Goal: Answer question/provide support

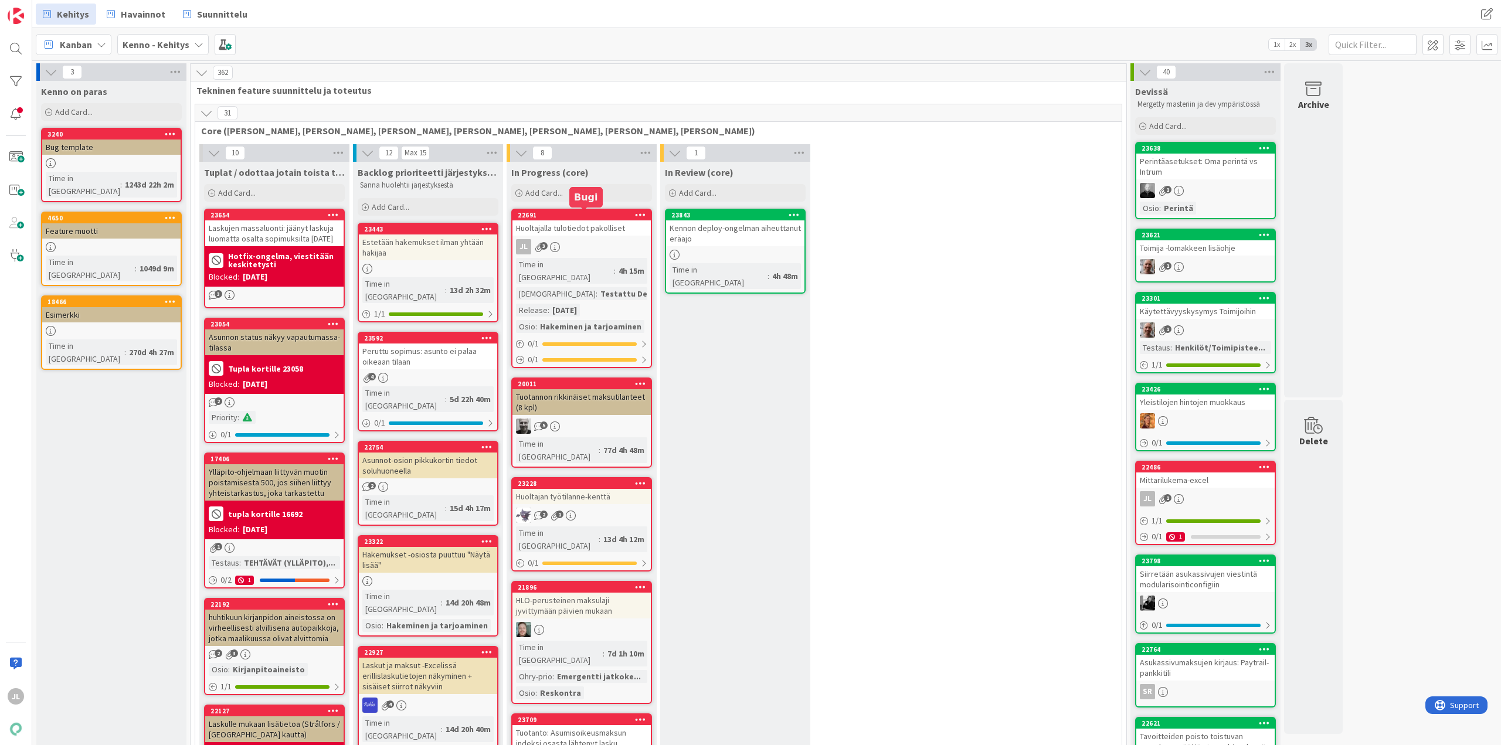
scroll to position [8, 0]
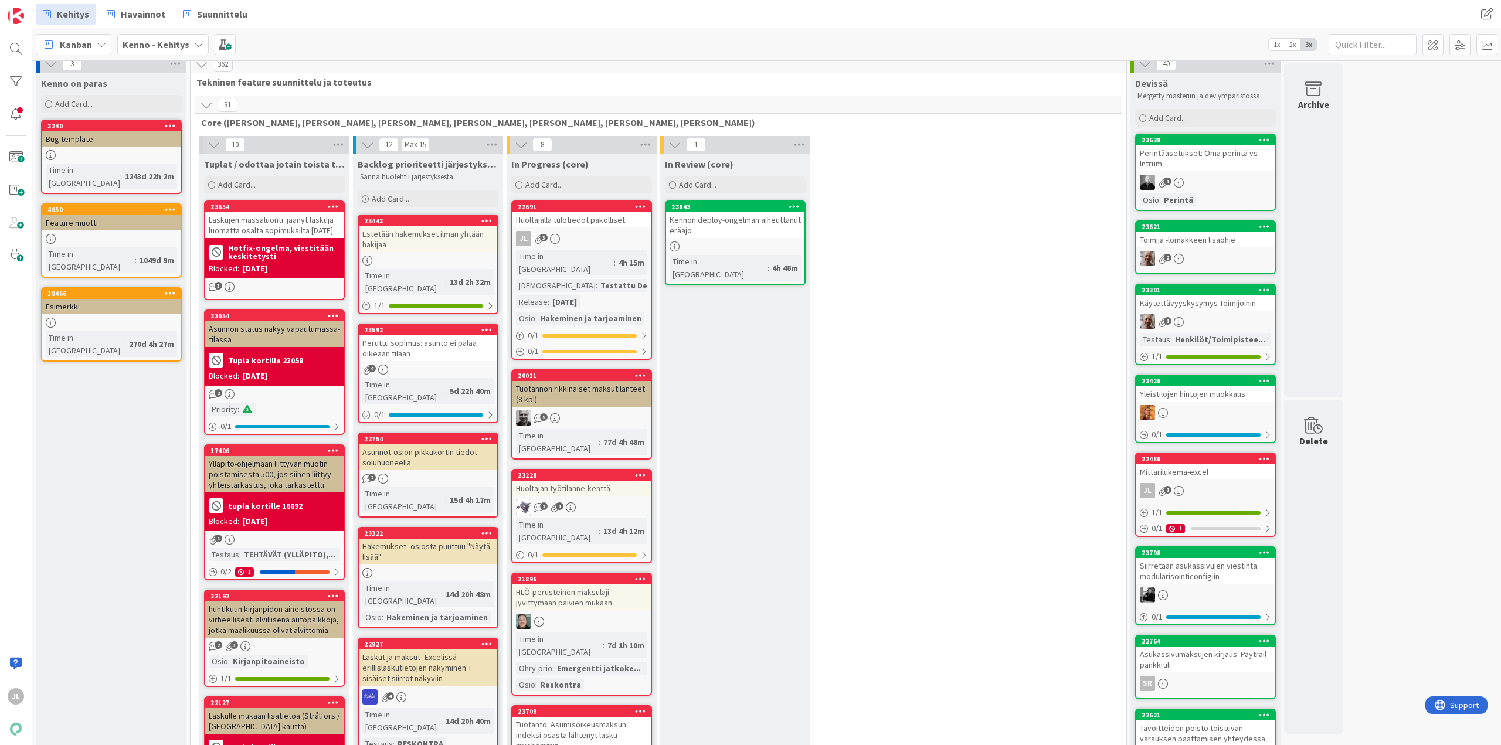
click at [577, 219] on div "Huoltajalla tulotiedot pakolliset" at bounding box center [582, 219] width 138 height 15
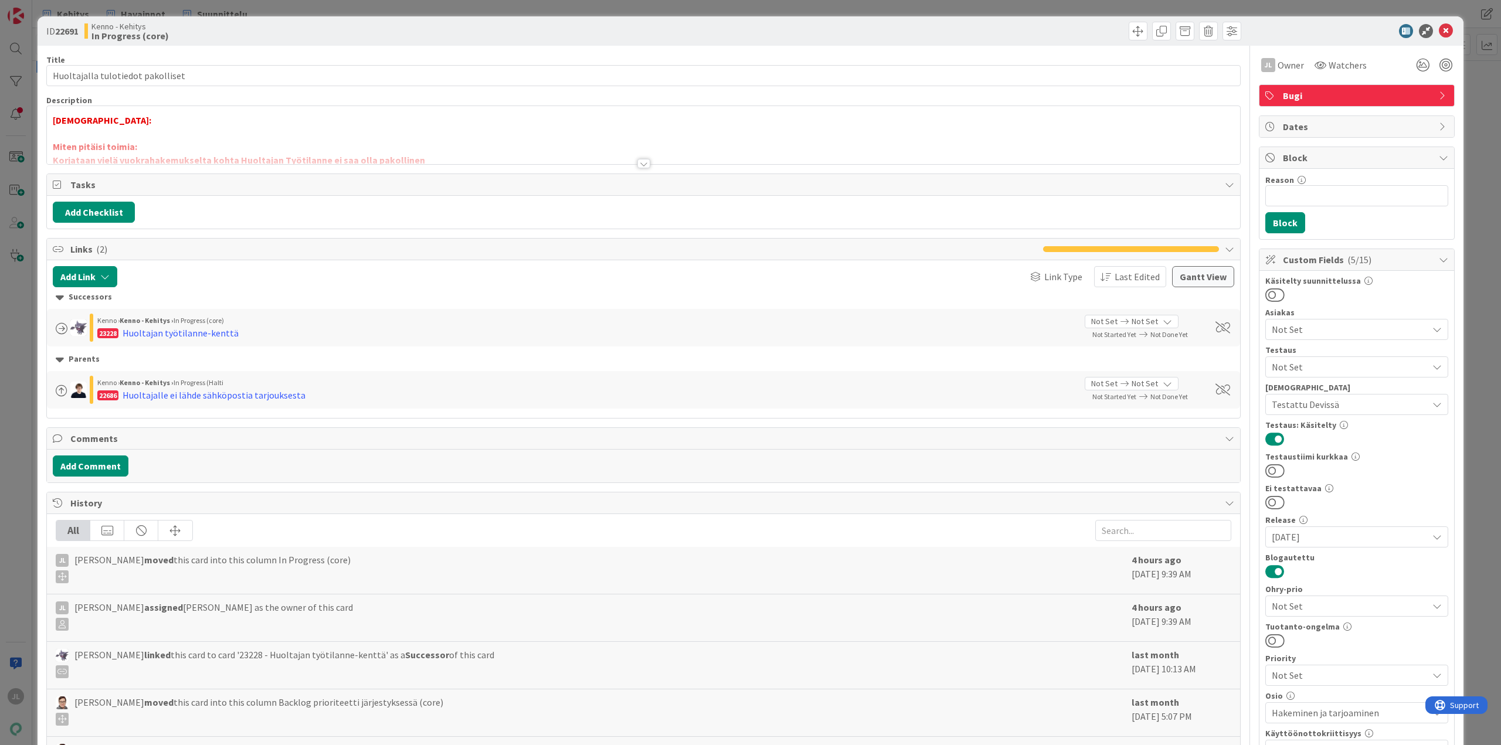
click at [65, 31] on b "22691" at bounding box center [66, 31] width 23 height 12
copy b "22691"
click at [311, 132] on div "Testaushuomio: Miten pitäisi toimia: [GEOGRAPHIC_DATA] vielä vuokrahakemukselta…" at bounding box center [644, 137] width 1194 height 53
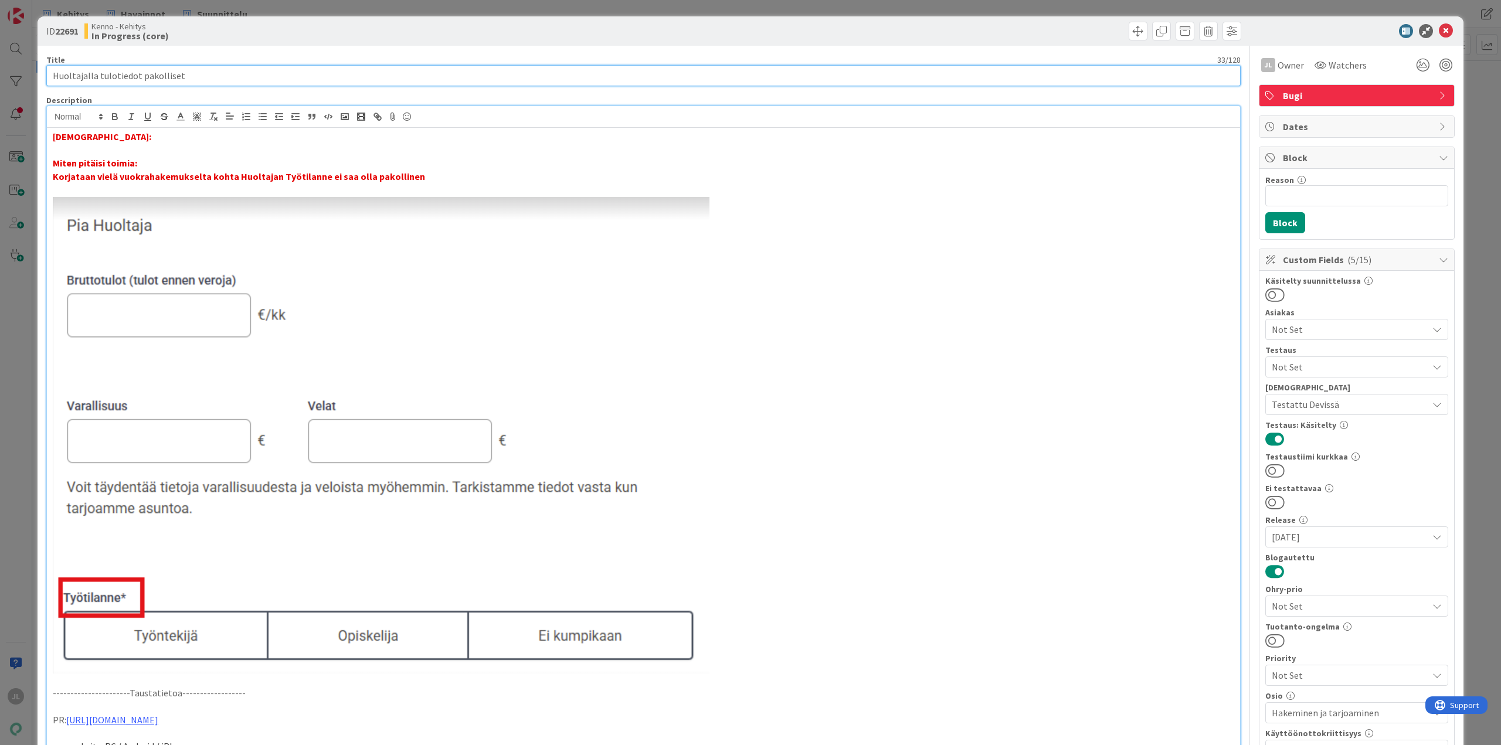
drag, startPoint x: 90, startPoint y: 72, endPoint x: 416, endPoint y: 62, distance: 326.3
click at [49, 74] on input "Huoltajalla tulotiedot pakolliset" at bounding box center [643, 75] width 1195 height 21
drag, startPoint x: 415, startPoint y: 176, endPoint x: 53, endPoint y: 178, distance: 361.9
click at [53, 178] on p "Korjataan vielä vuokrahakemukselta kohta Huoltajan Työtilanne ei saa olla pakol…" at bounding box center [644, 176] width 1182 height 13
copy strong "Korjataan vielä vuokrahakemukselta kohta Huoltajan Työtilanne ei saa olla pakol…"
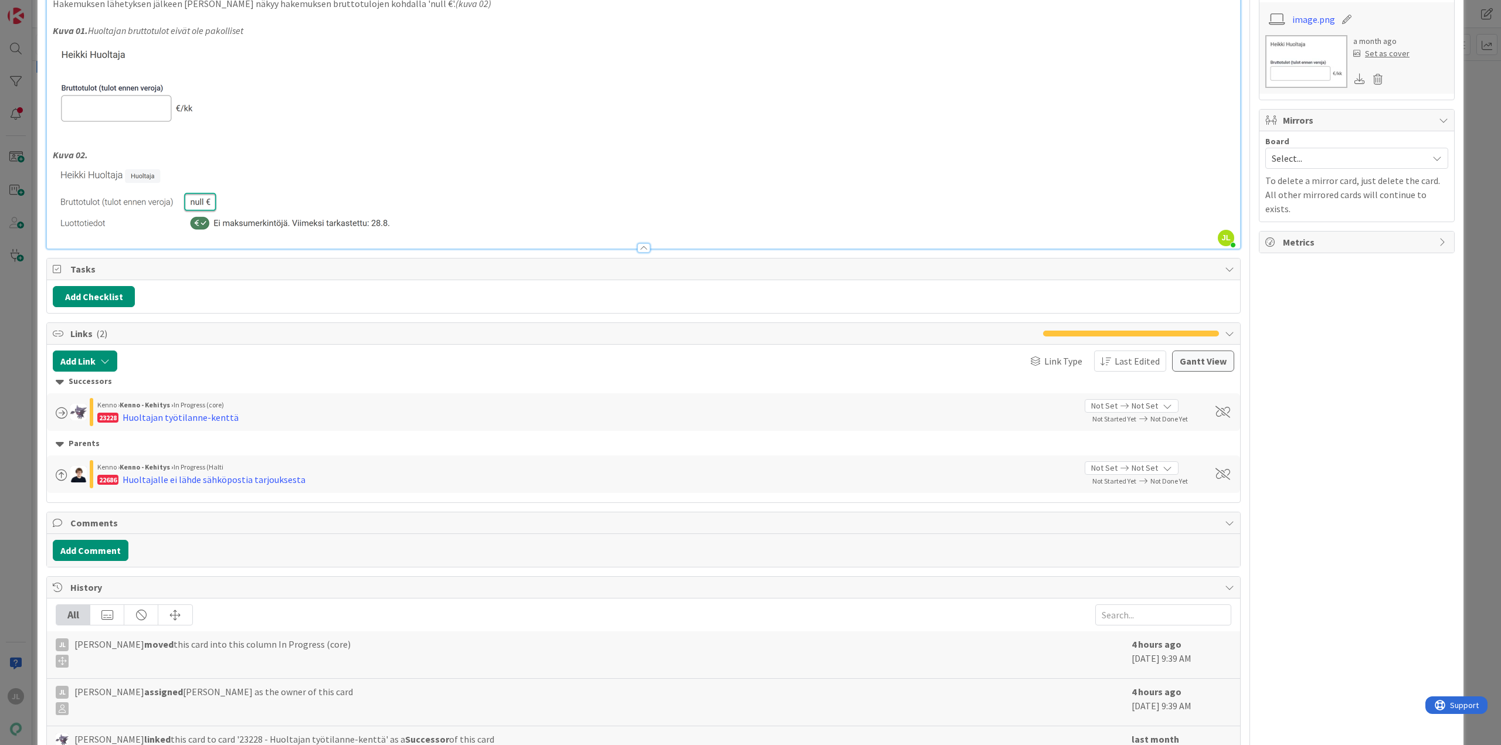
scroll to position [997, 0]
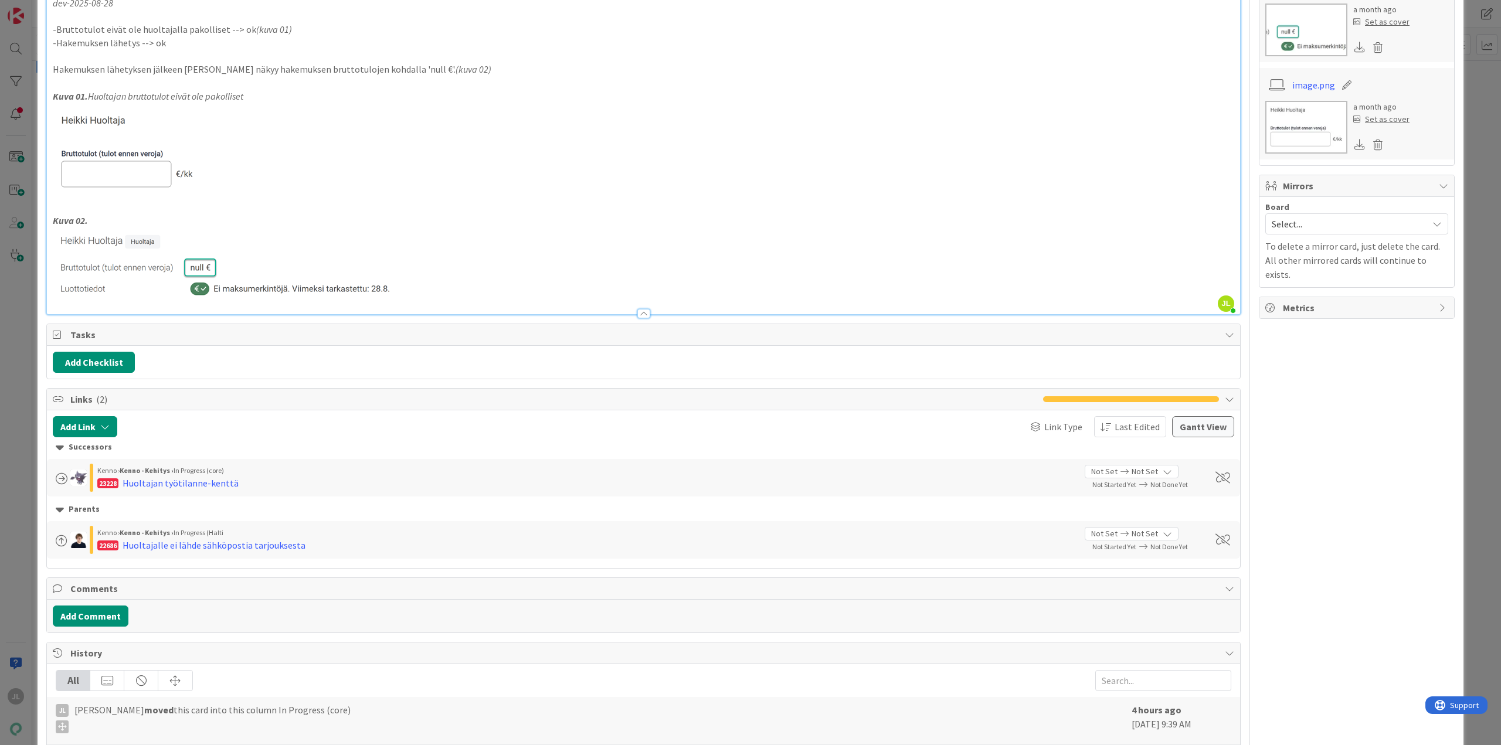
click at [427, 286] on p at bounding box center [644, 265] width 1182 height 75
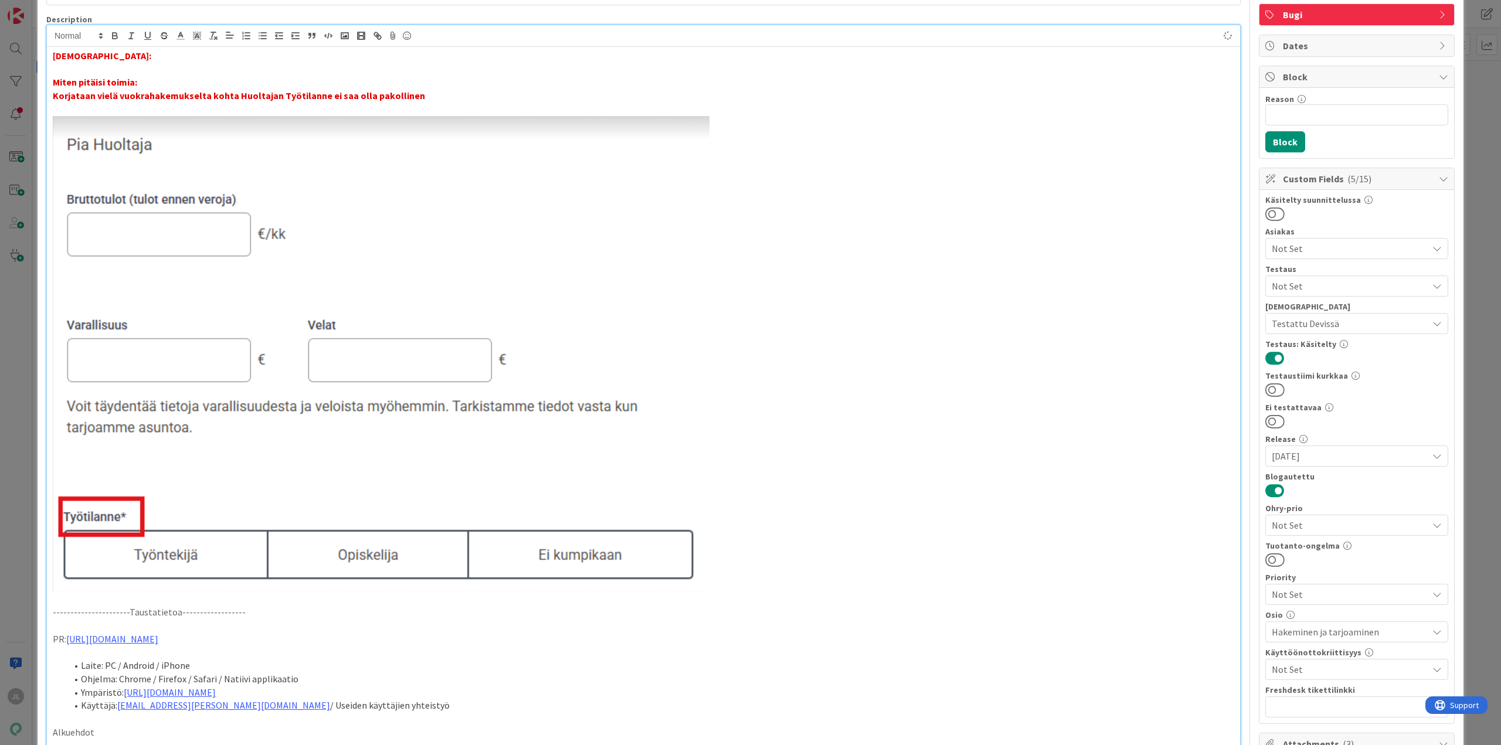
scroll to position [0, 0]
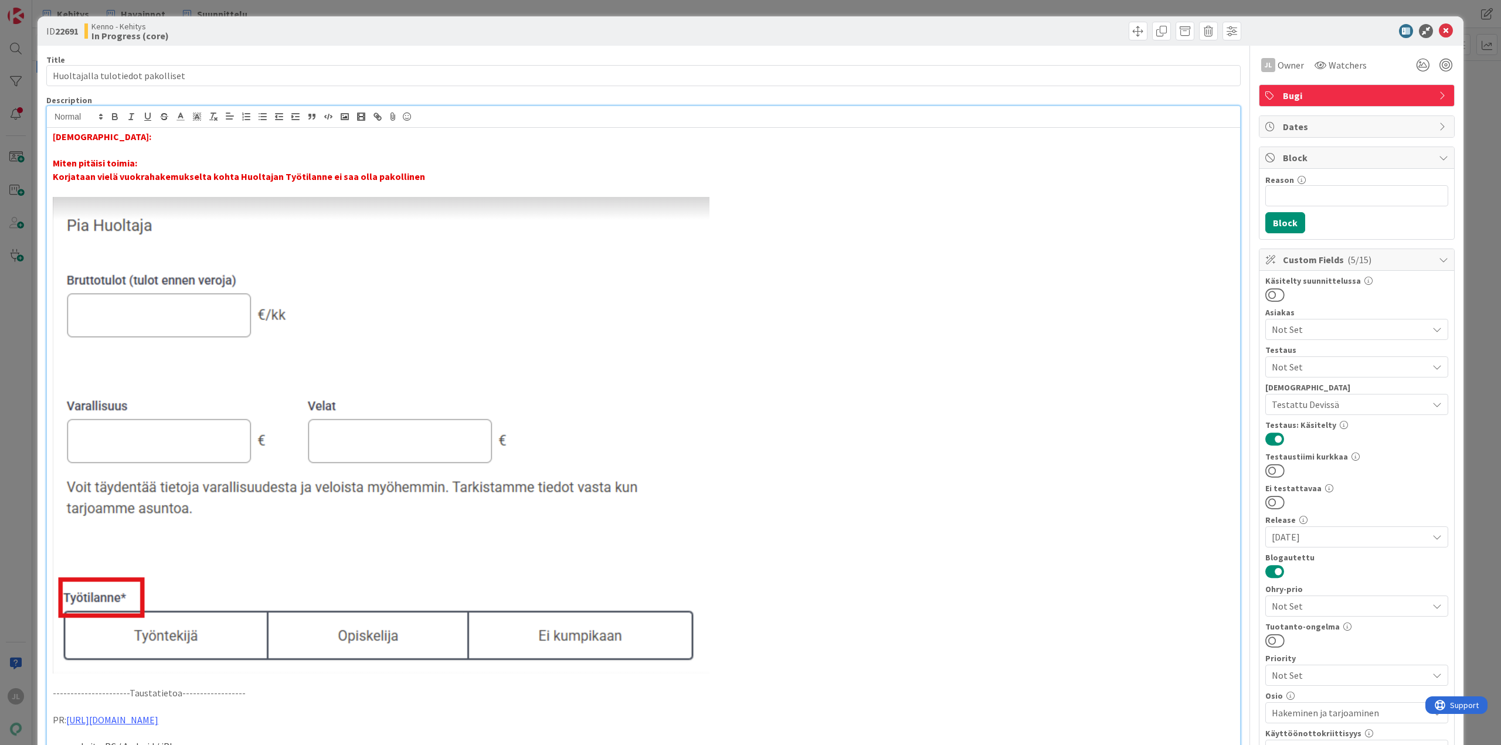
click at [426, 177] on p "Korjataan vielä vuokrahakemukselta kohta Huoltajan Työtilanne ei saa olla pakol…" at bounding box center [644, 176] width 1182 height 13
